Goal: Information Seeking & Learning: Learn about a topic

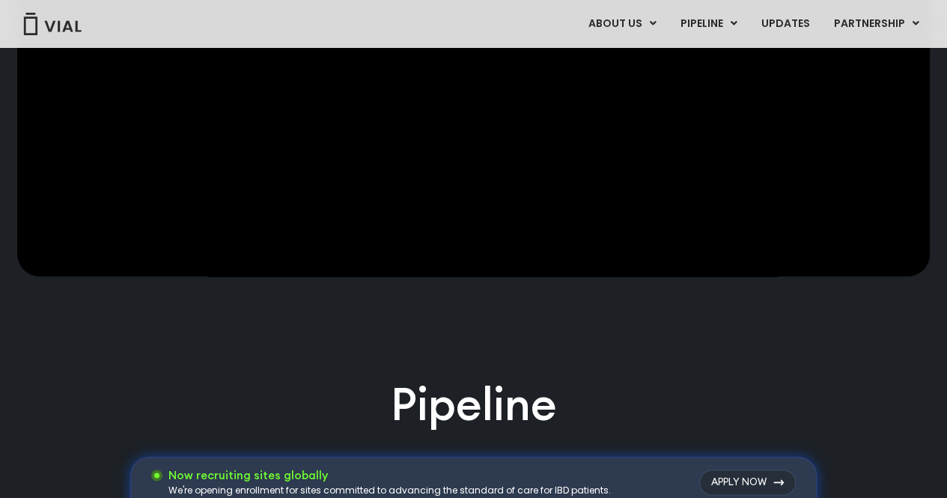
scroll to position [615, 0]
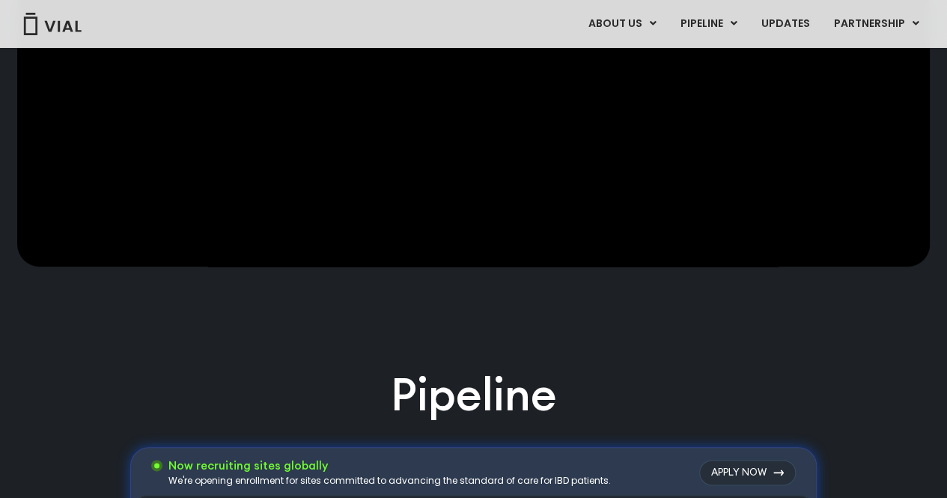
click at [357, 107] on video at bounding box center [473, 90] width 912 height 351
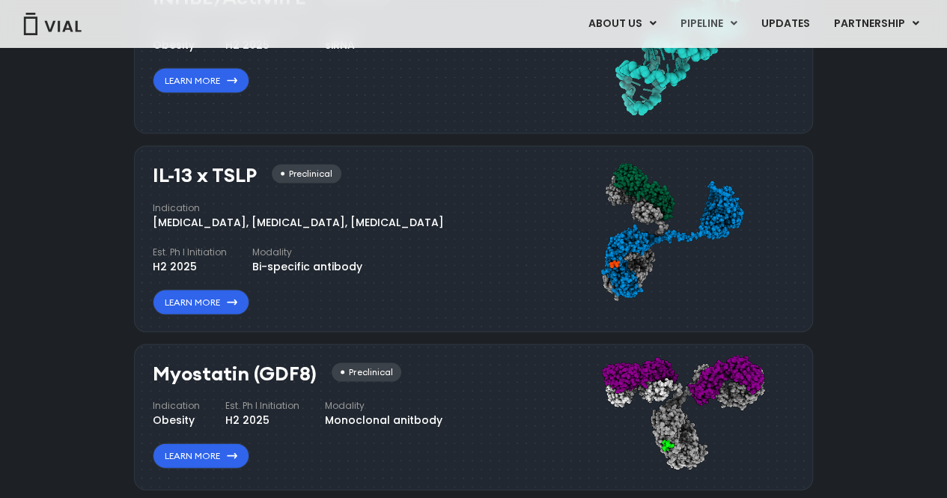
scroll to position [1393, 0]
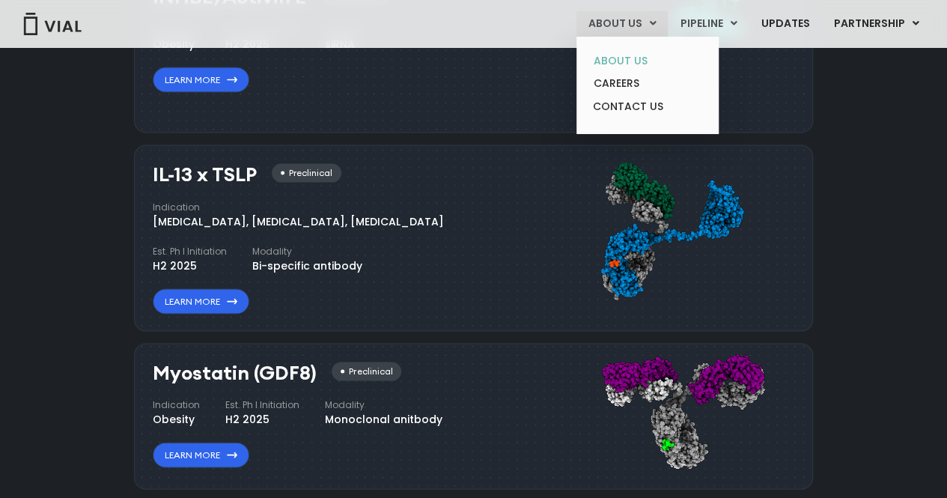
click at [628, 55] on link "ABOUT US" at bounding box center [647, 60] width 131 height 23
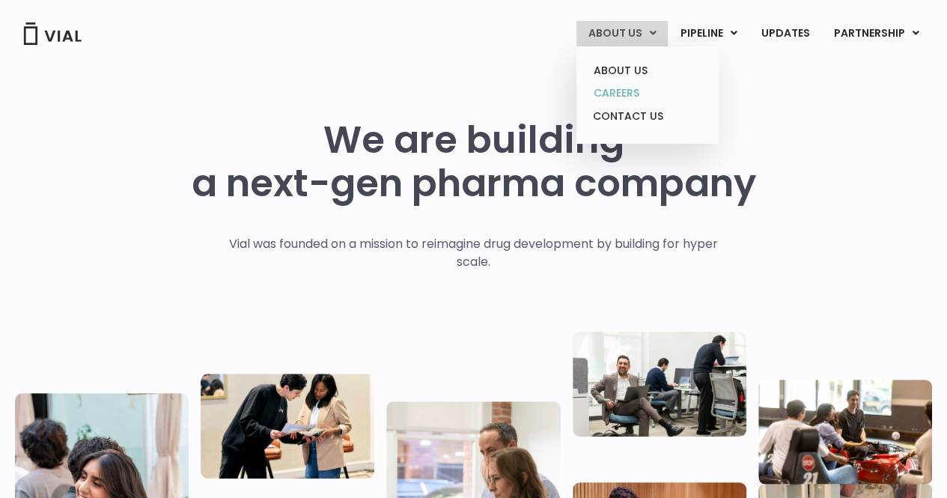
click at [637, 95] on link "CAREERS" at bounding box center [647, 93] width 131 height 23
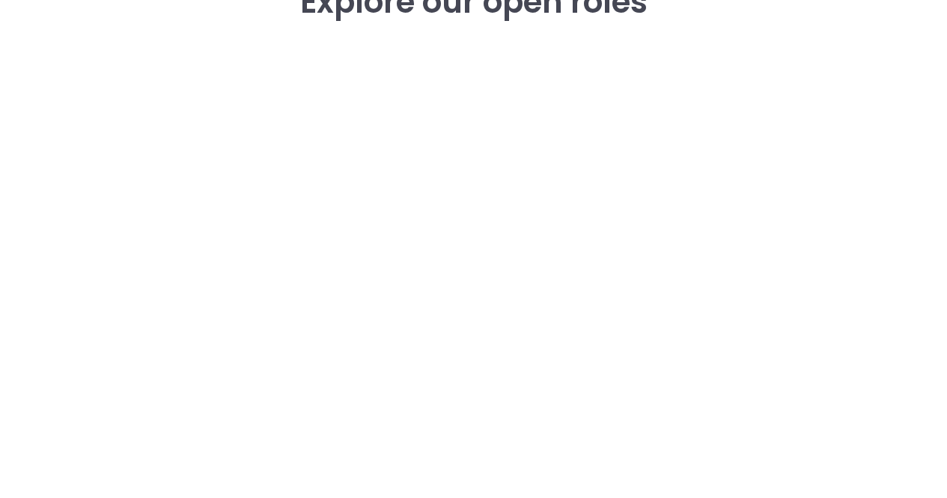
scroll to position [2224, 0]
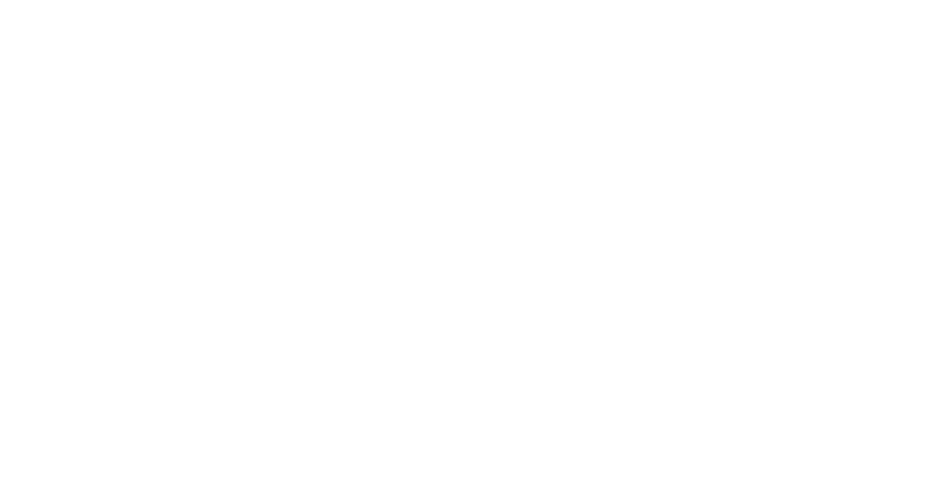
drag, startPoint x: 148, startPoint y: 268, endPoint x: 114, endPoint y: 329, distance: 70.4
click at [114, 329] on div "career opportunities Explore our open roles" at bounding box center [473, 243] width 917 height 643
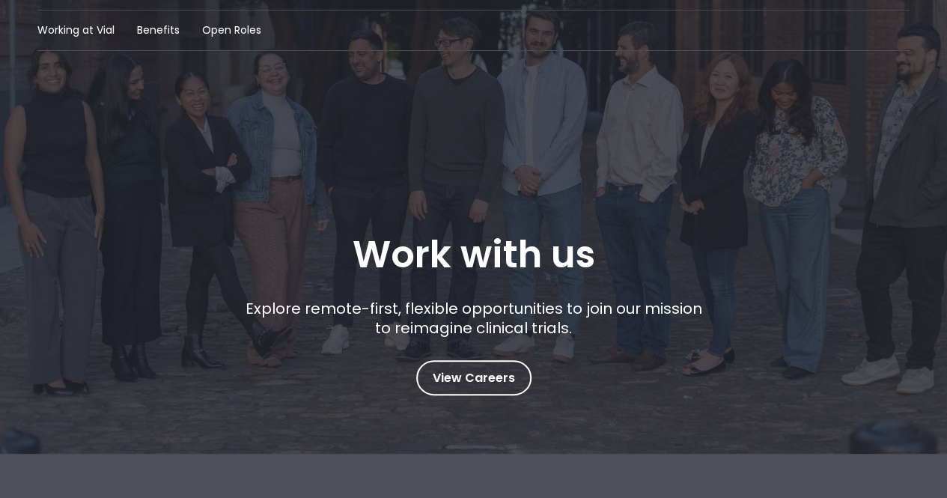
scroll to position [0, 0]
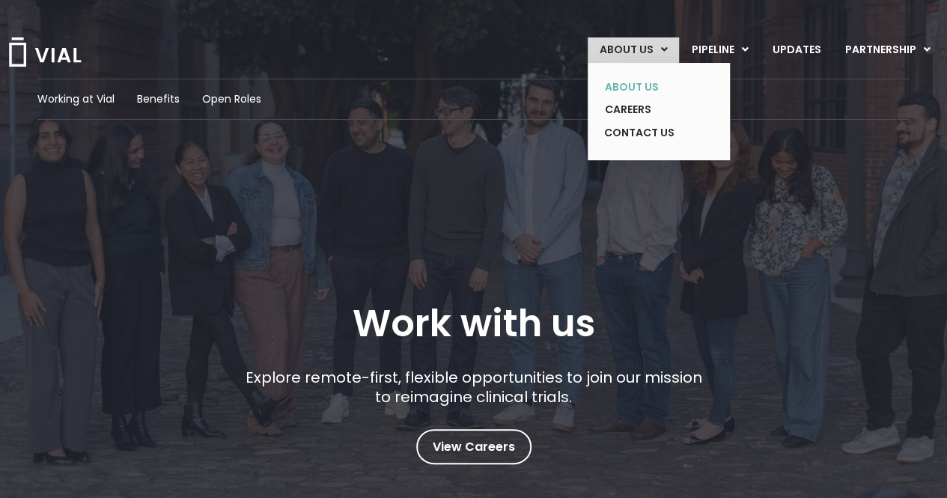
click at [626, 78] on link "ABOUT US" at bounding box center [647, 87] width 109 height 23
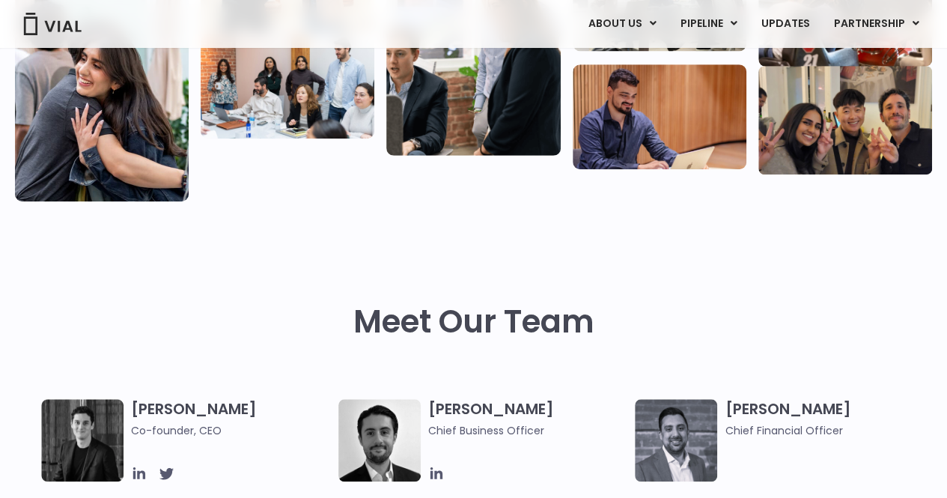
scroll to position [598, 0]
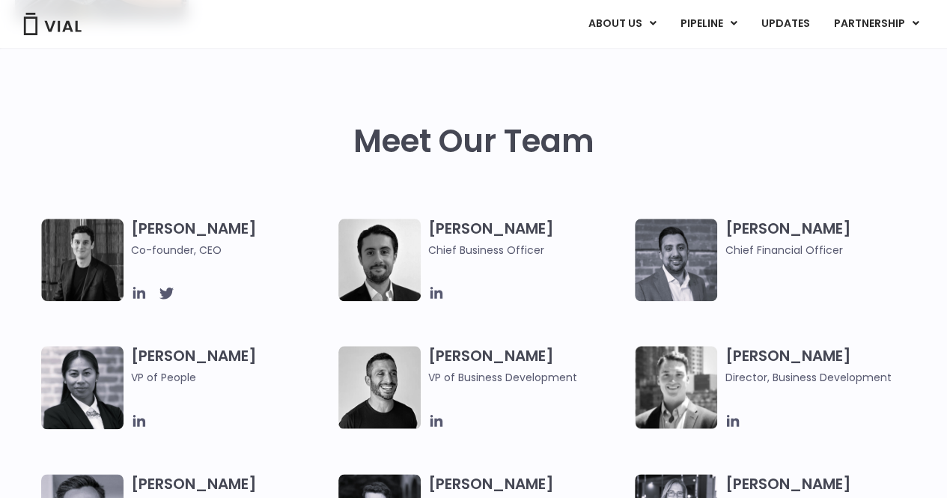
click at [106, 272] on img at bounding box center [82, 260] width 82 height 82
click at [134, 290] on icon at bounding box center [139, 293] width 12 height 12
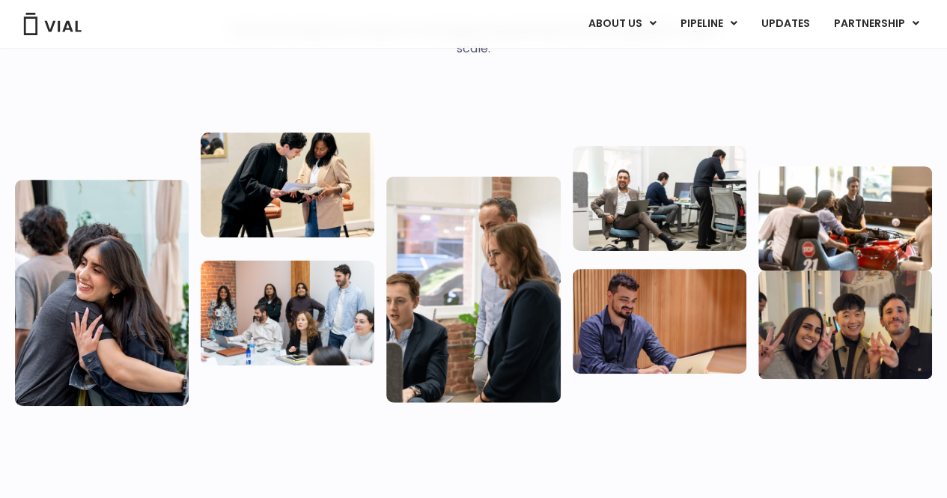
scroll to position [206, 0]
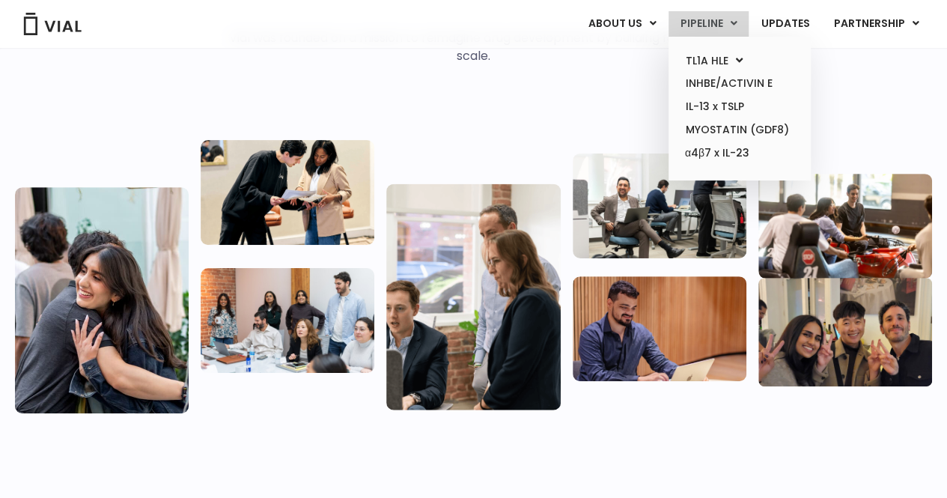
click at [722, 25] on link "PIPELINE" at bounding box center [708, 23] width 80 height 25
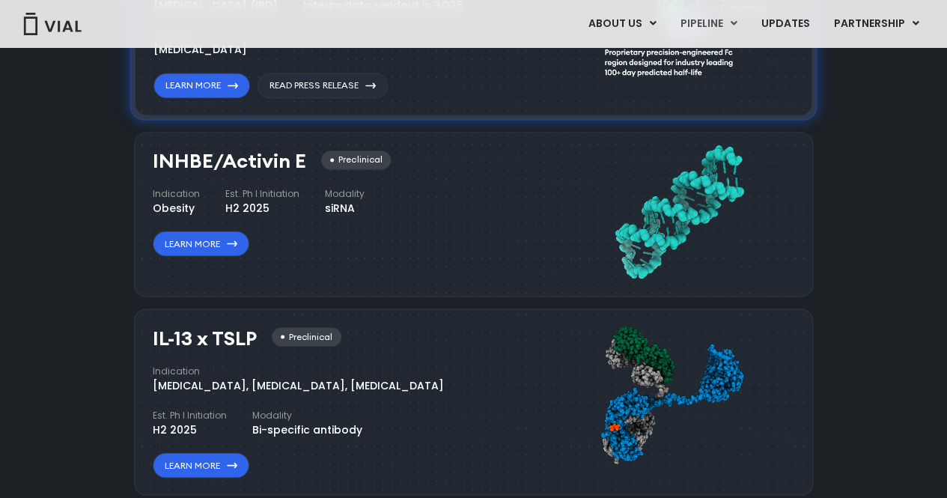
scroll to position [1230, 0]
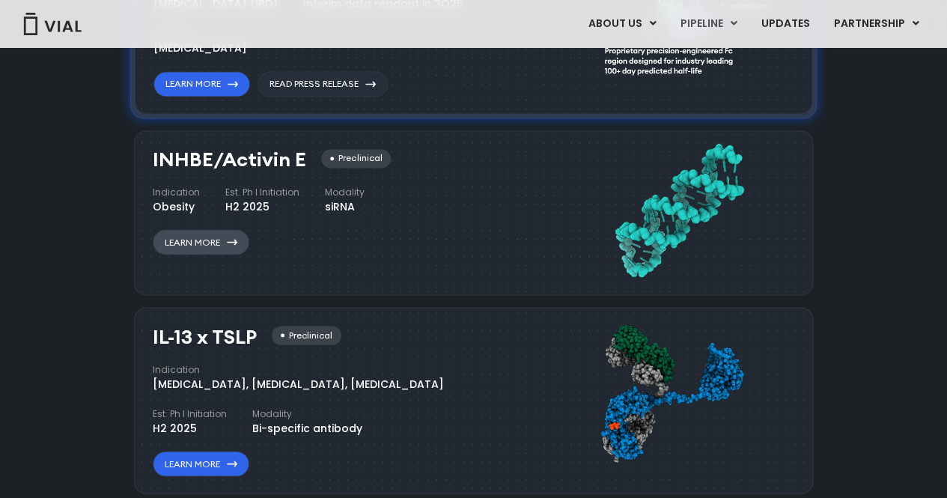
click at [233, 241] on icon at bounding box center [232, 242] width 10 height 6
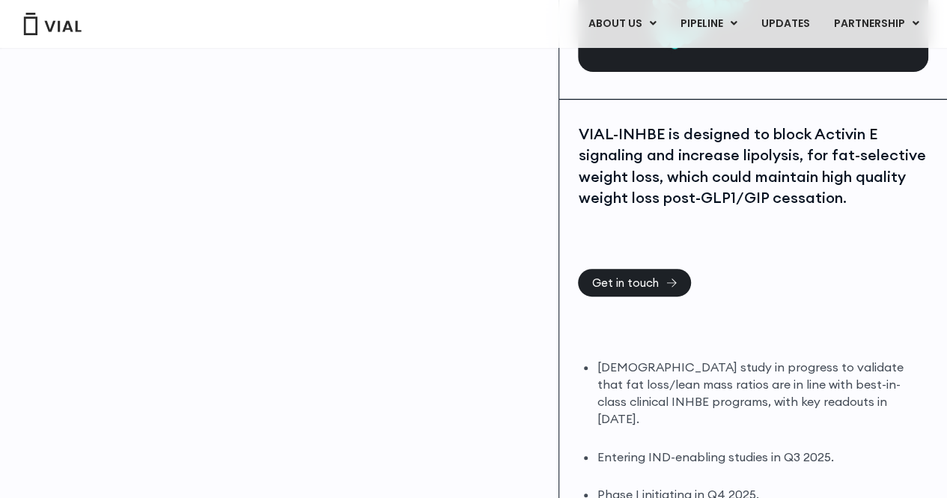
scroll to position [241, 0]
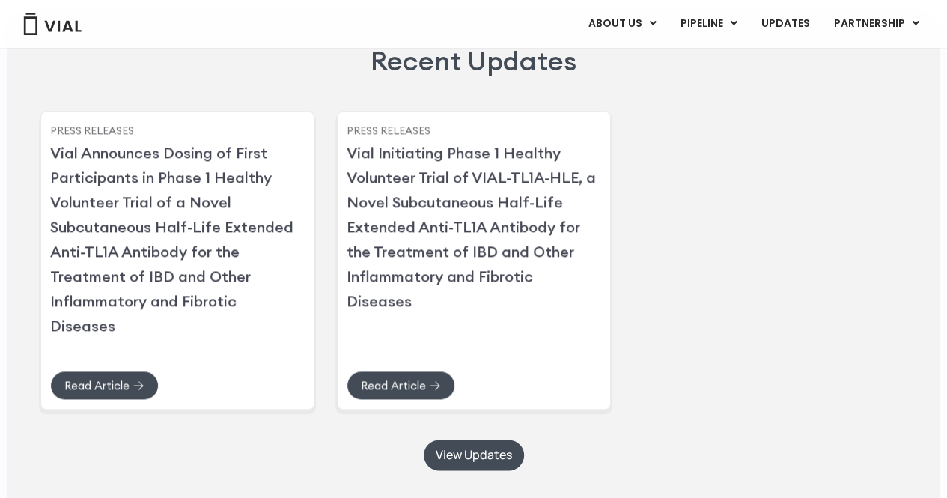
scroll to position [3694, 0]
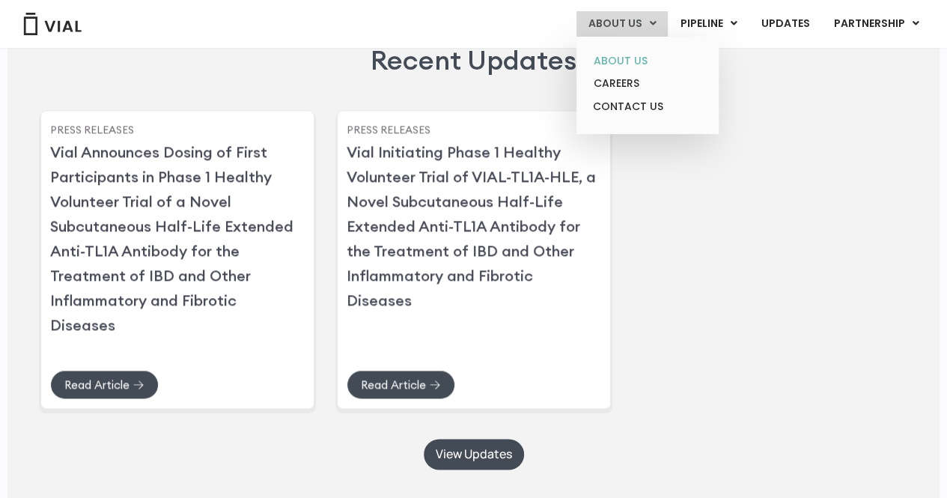
click at [618, 63] on link "ABOUT US" at bounding box center [647, 60] width 131 height 23
